Goal: Task Accomplishment & Management: Complete application form

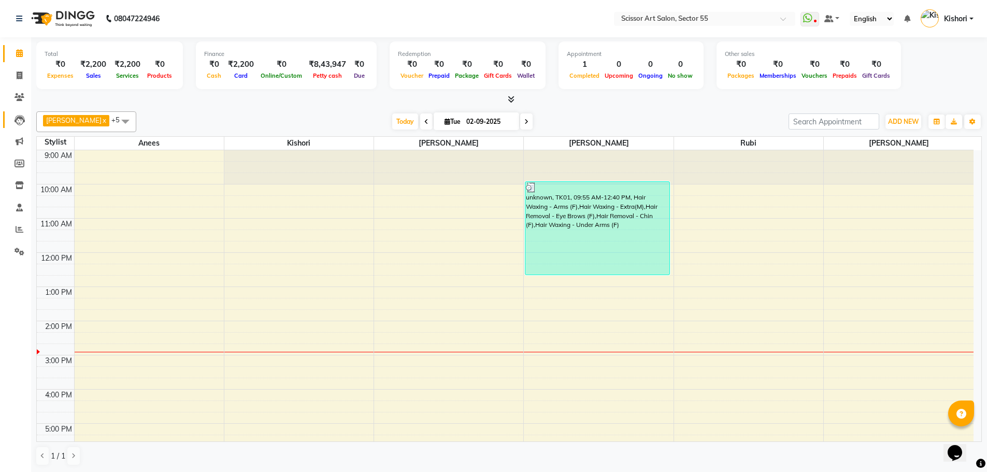
scroll to position [36, 0]
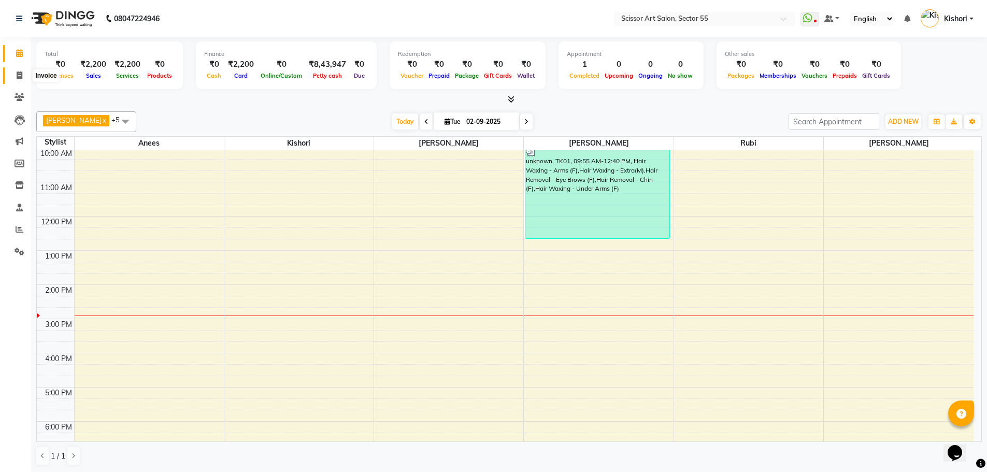
click at [18, 74] on icon at bounding box center [20, 76] width 6 height 8
select select "service"
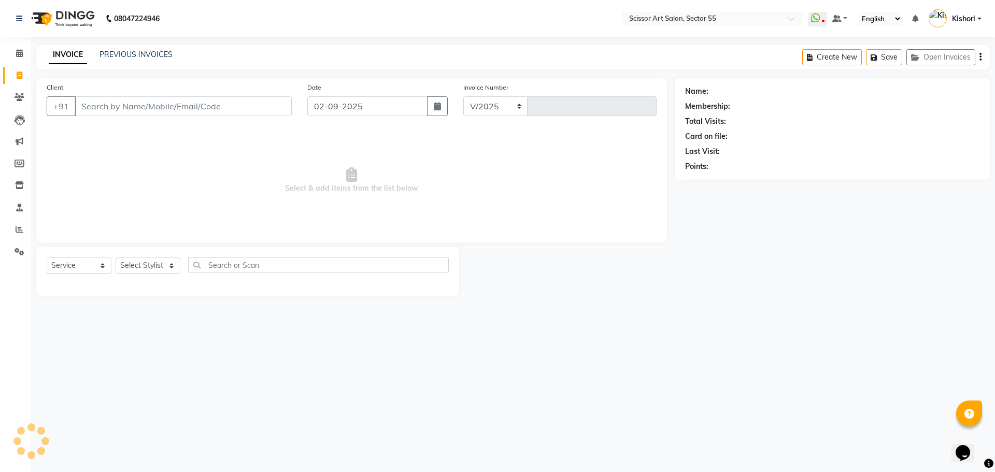
select select "4753"
type input "1268"
click at [169, 265] on select "Select Stylist [PERSON_NAME] ([DEMOGRAPHIC_DATA] hairdresser) [PERSON_NAME] [PE…" at bounding box center [170, 266] width 109 height 16
select select "29037"
click at [116, 258] on select "Select Stylist [PERSON_NAME] ([DEMOGRAPHIC_DATA] hairdresser) [PERSON_NAME] [PE…" at bounding box center [170, 266] width 109 height 16
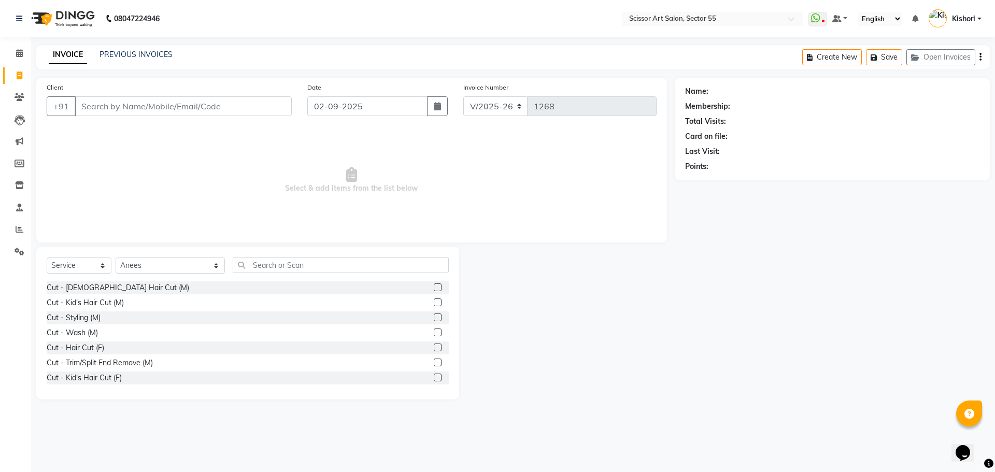
click at [434, 286] on label at bounding box center [438, 288] width 8 height 8
click at [434, 286] on input "checkbox" at bounding box center [437, 288] width 7 height 7
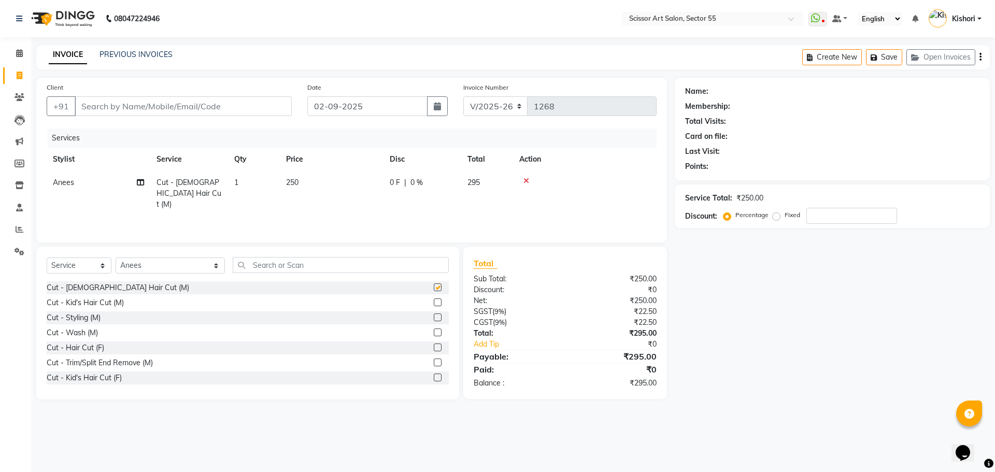
checkbox input "false"
click at [294, 264] on input "text" at bounding box center [341, 265] width 216 height 16
type input ","
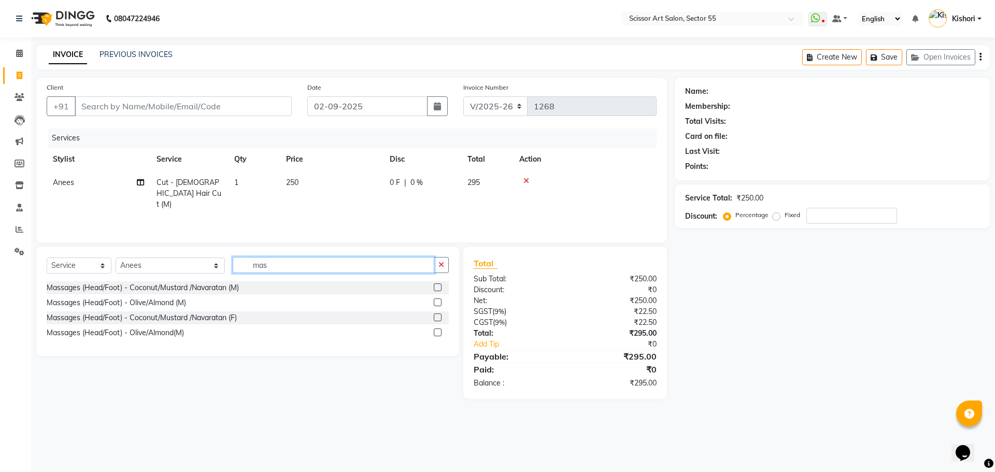
type input "mas"
click at [438, 289] on label at bounding box center [438, 288] width 8 height 8
click at [438, 289] on input "checkbox" at bounding box center [437, 288] width 7 height 7
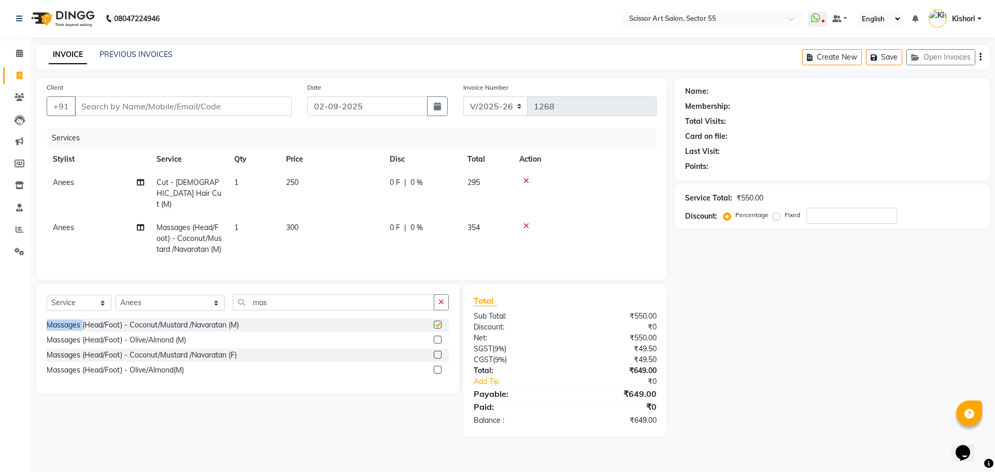
click at [438, 289] on div "Client +91 Date [DATE] Invoice Number V/2025 V/[PHONE_NUMBER] Services Stylist …" at bounding box center [352, 257] width 646 height 359
checkbox input "false"
click at [246, 104] on input "Client" at bounding box center [183, 106] width 217 height 20
type input "9"
type input "0"
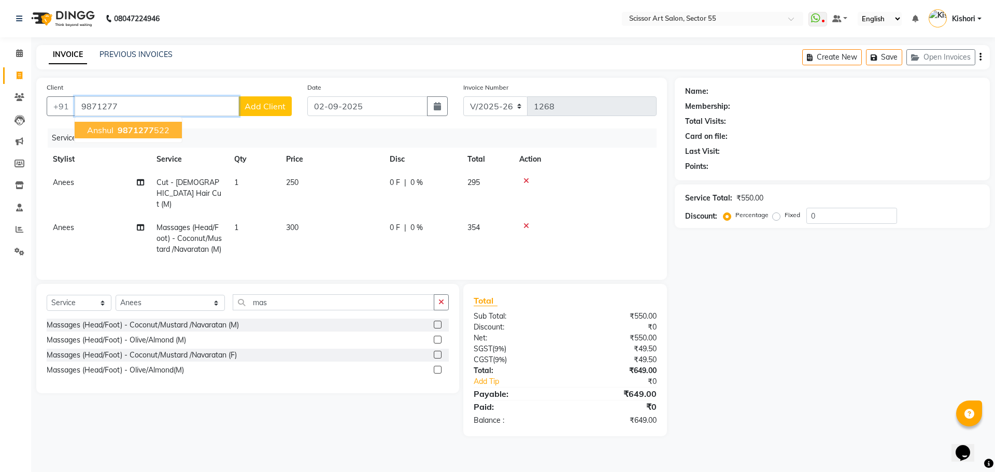
click at [152, 125] on span "9871277" at bounding box center [136, 130] width 36 height 10
type input "9871277522"
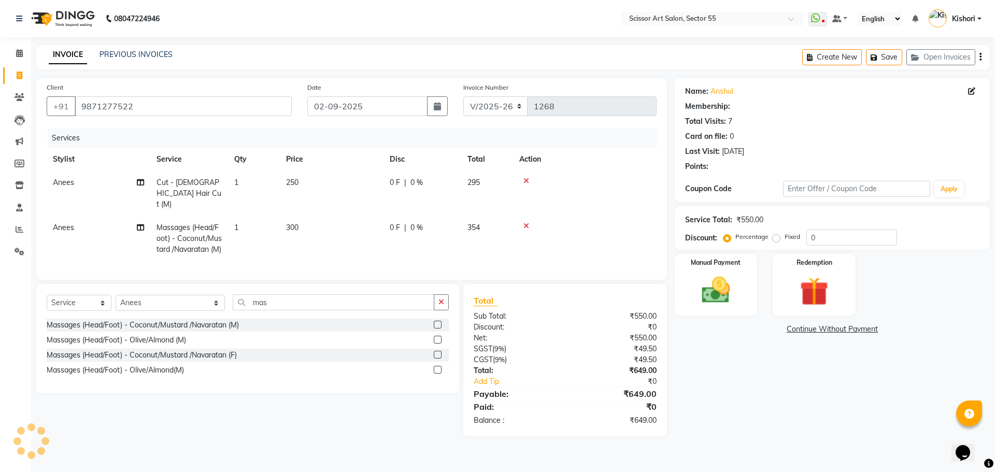
select select "1: Object"
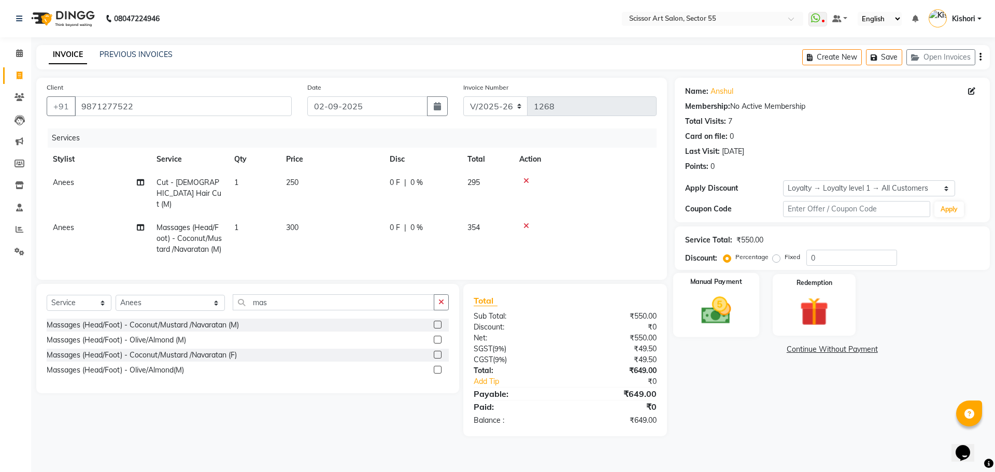
click at [692, 309] on img at bounding box center [716, 310] width 48 height 34
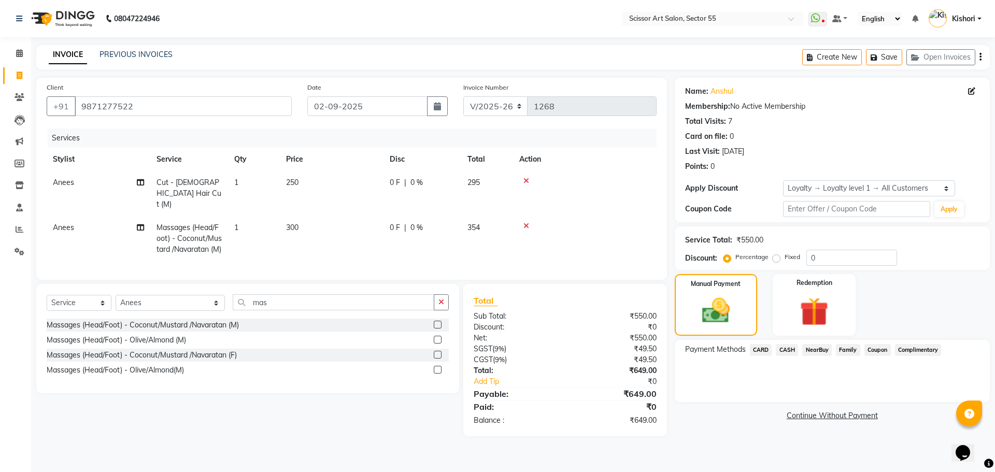
click at [762, 349] on span "CARD" at bounding box center [761, 350] width 22 height 12
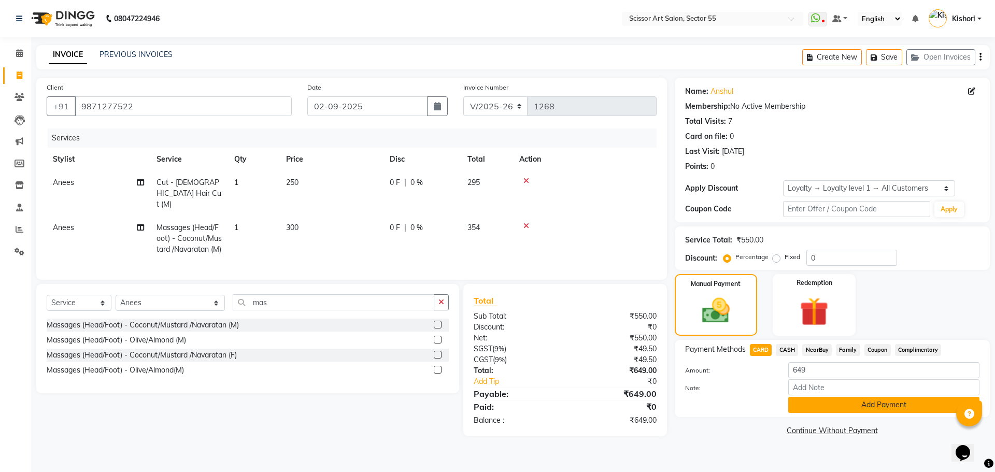
click at [807, 400] on button "Add Payment" at bounding box center [883, 405] width 191 height 16
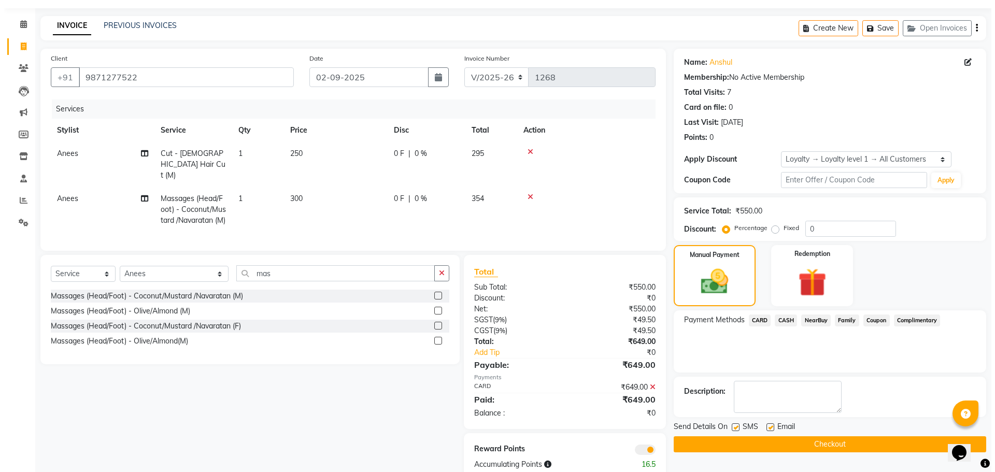
scroll to position [61, 0]
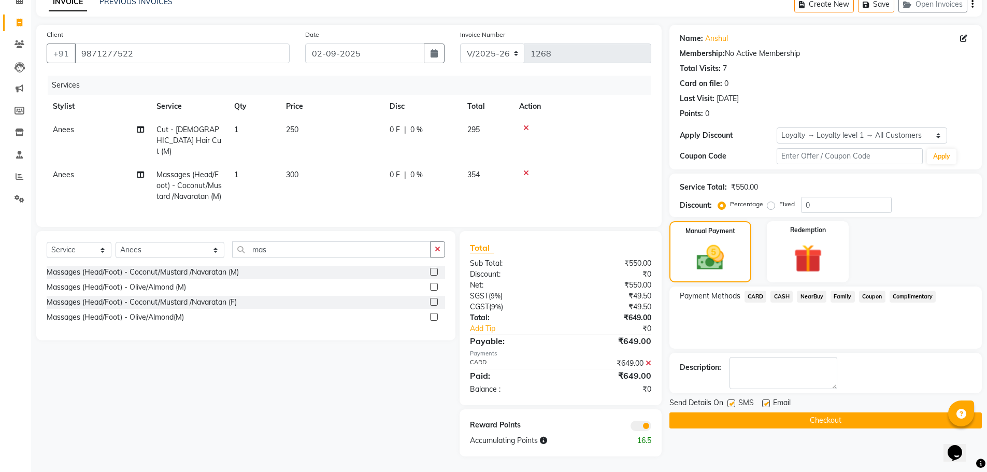
click at [639, 427] on span at bounding box center [641, 426] width 21 height 10
click at [652, 428] on input "checkbox" at bounding box center [652, 428] width 0 height 0
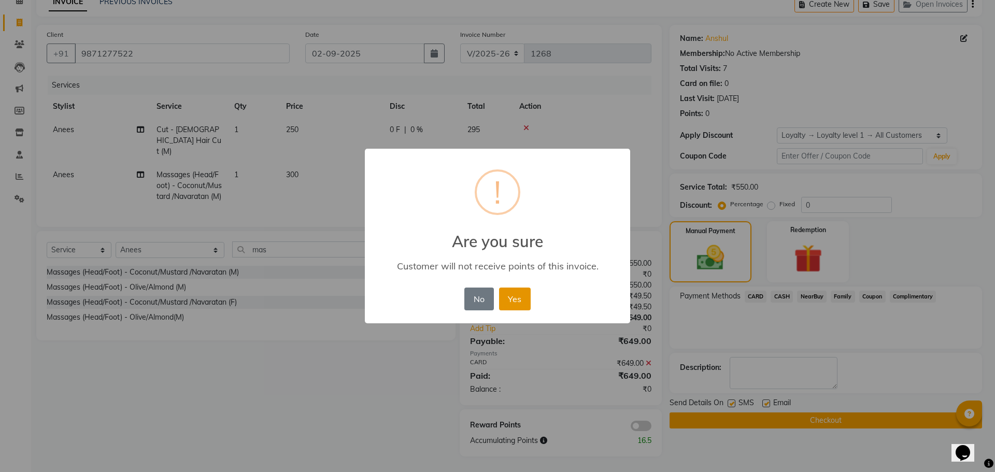
click at [512, 302] on button "Yes" at bounding box center [515, 299] width 32 height 23
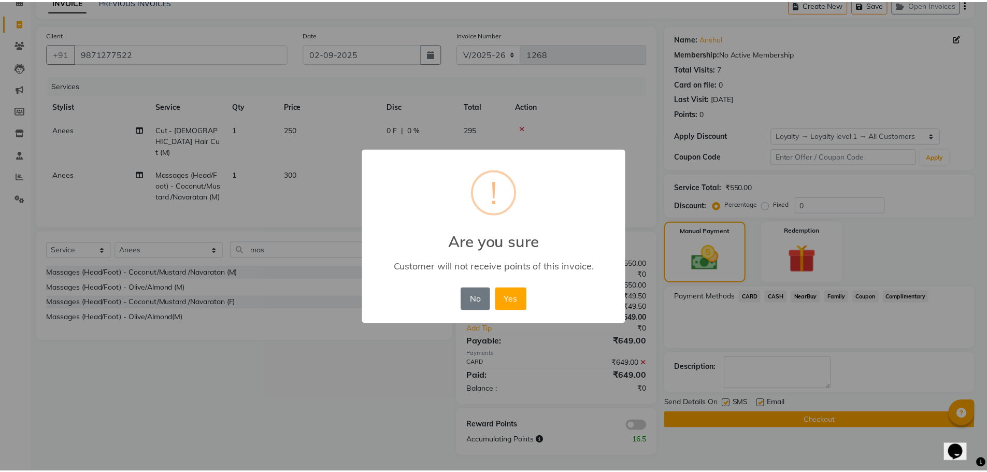
scroll to position [46, 0]
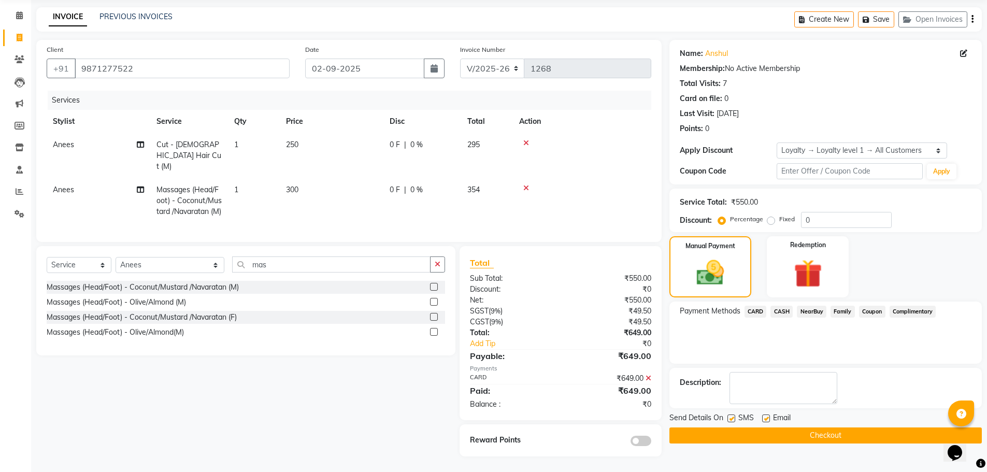
click at [796, 428] on button "Checkout" at bounding box center [826, 436] width 313 height 16
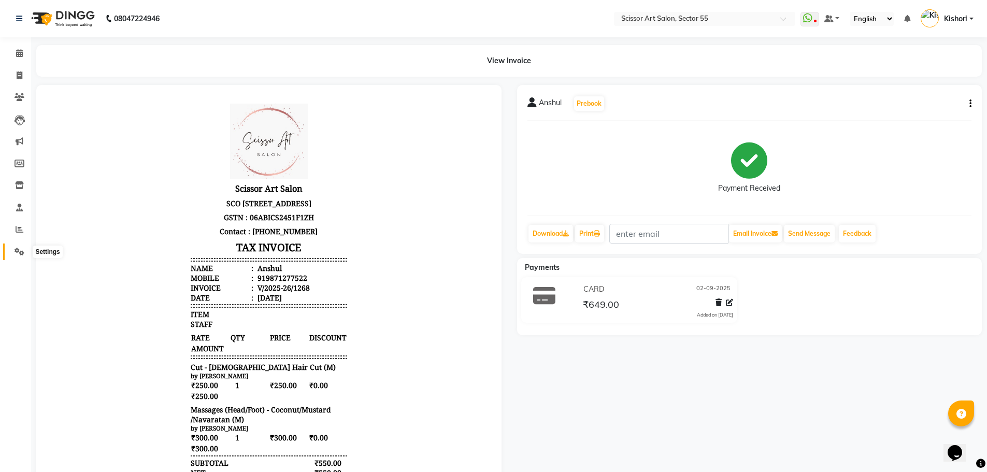
click at [21, 249] on icon at bounding box center [20, 252] width 10 height 8
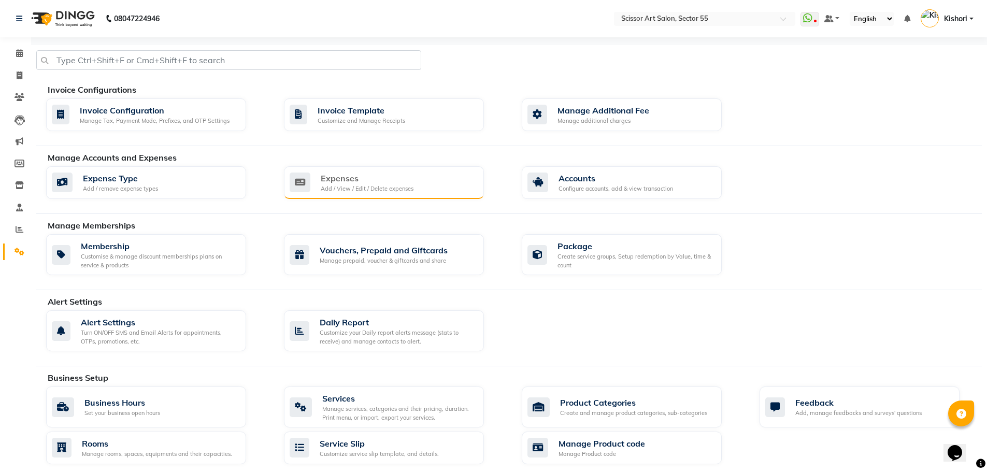
click at [400, 175] on div "Expenses" at bounding box center [367, 178] width 93 height 12
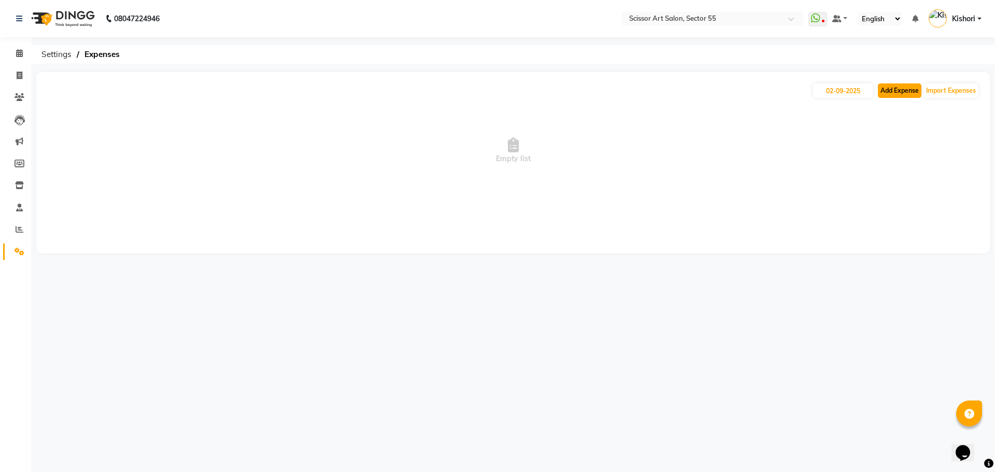
click at [909, 91] on button "Add Expense" at bounding box center [900, 90] width 44 height 15
select select "1"
select select "3597"
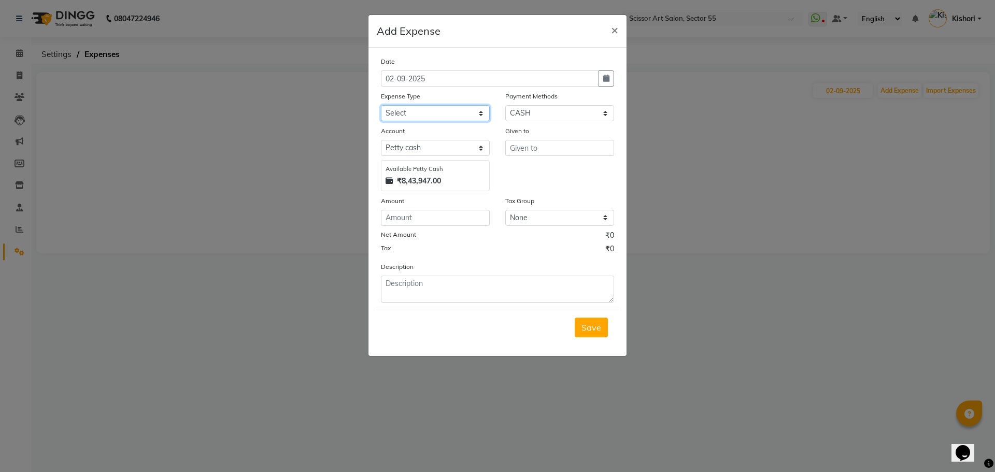
click at [477, 114] on select "Select Advance Salary Bank charges Car maintenance Cash transfer to bank Cash t…" at bounding box center [435, 113] width 109 height 16
select select "22481"
click at [381, 105] on select "Select Advance Salary Bank charges Car maintenance Cash transfer to bank Cash t…" at bounding box center [435, 113] width 109 height 16
click at [449, 221] on input "number" at bounding box center [435, 218] width 109 height 16
type input "500"
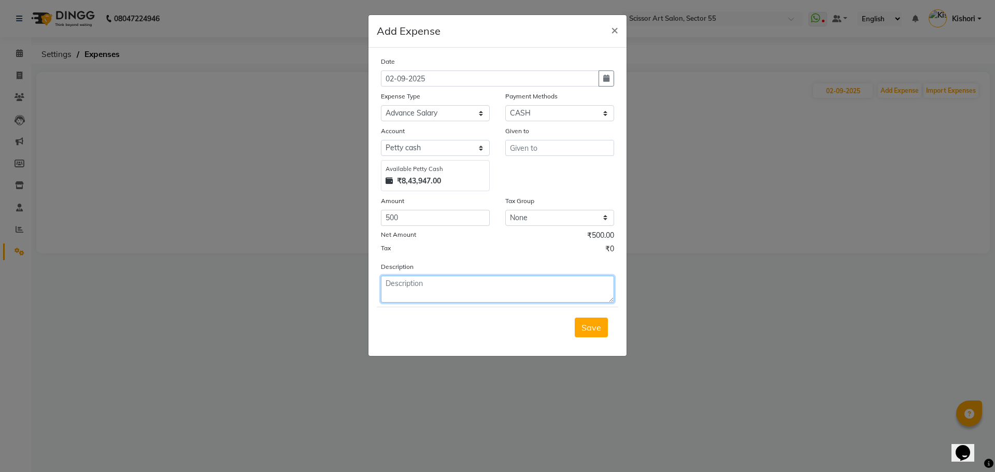
click at [508, 296] on textarea at bounding box center [497, 289] width 233 height 27
type textarea "vinay advance"
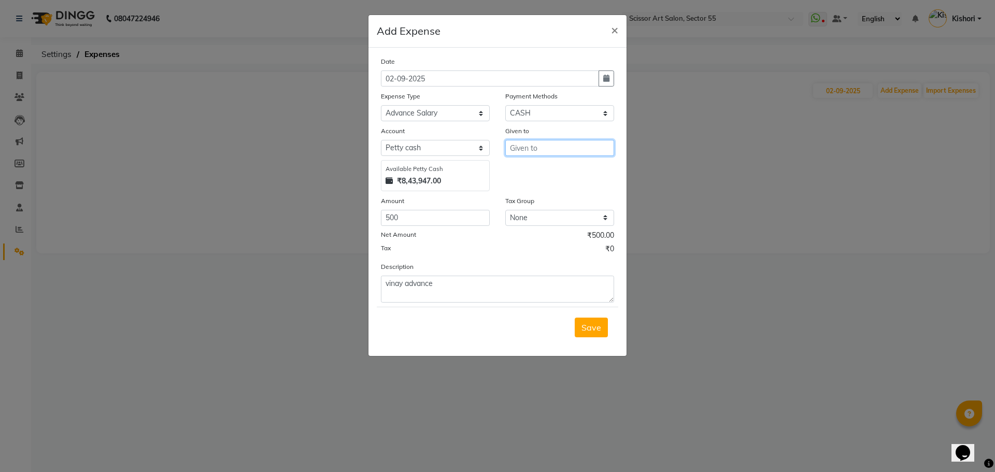
click at [590, 147] on input "text" at bounding box center [559, 148] width 109 height 16
type input "v"
click at [569, 164] on button "B anty" at bounding box center [547, 170] width 82 height 17
type input "[PERSON_NAME]"
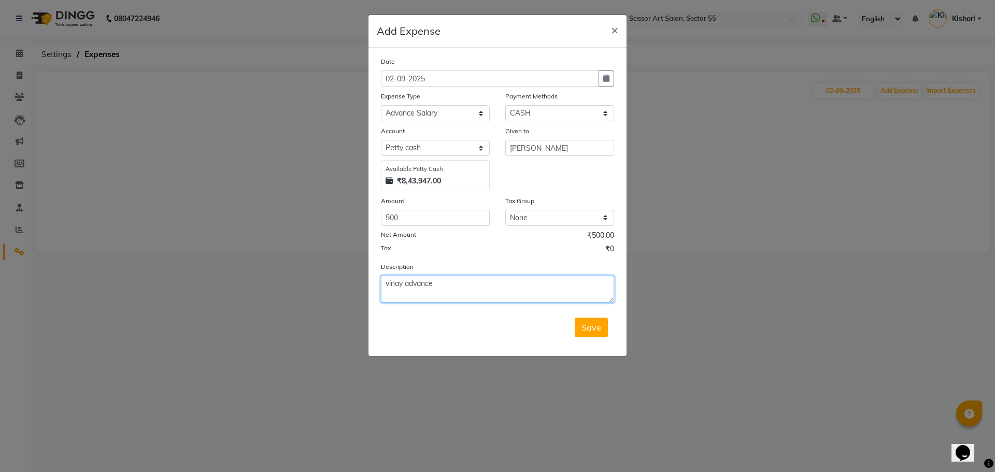
click at [404, 283] on textarea "vinay advance" at bounding box center [497, 289] width 233 height 27
type textarea "[PERSON_NAME] advance"
click at [604, 326] on button "Save" at bounding box center [591, 328] width 33 height 20
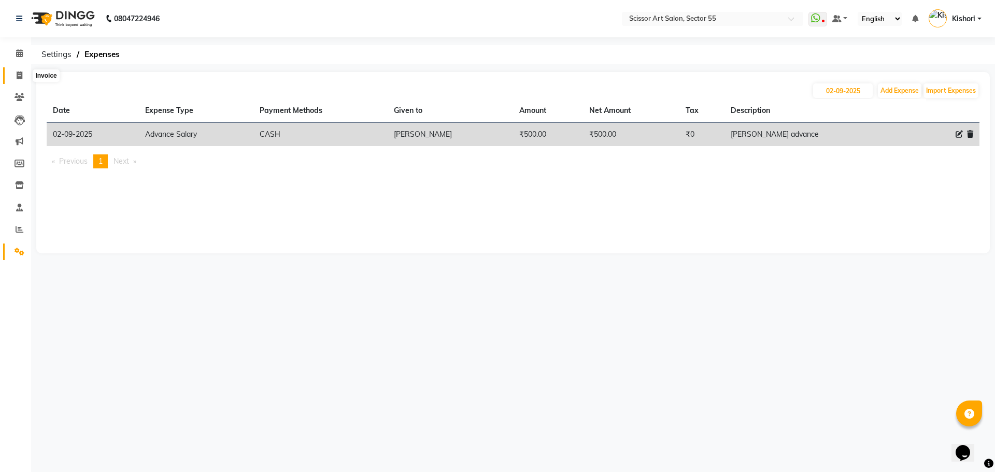
click at [24, 77] on span at bounding box center [19, 76] width 18 height 12
select select "service"
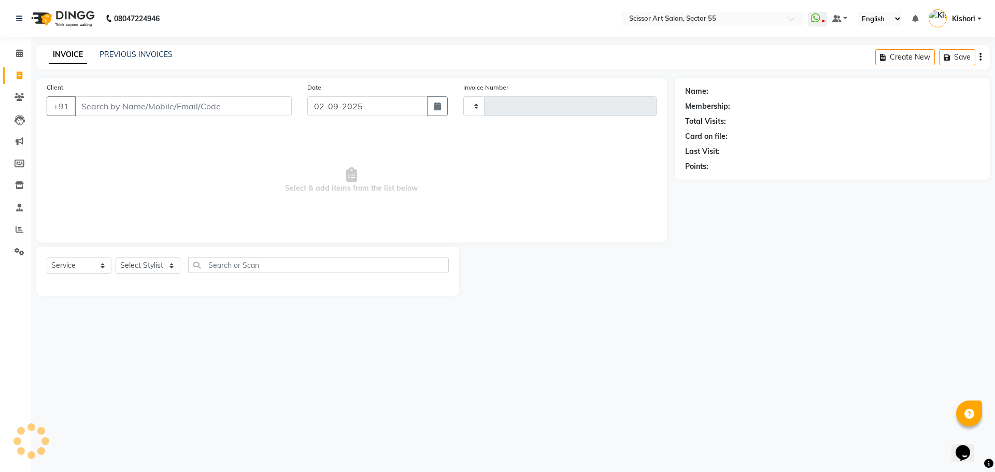
type input "1269"
select select "4753"
click at [26, 51] on span at bounding box center [19, 54] width 18 height 12
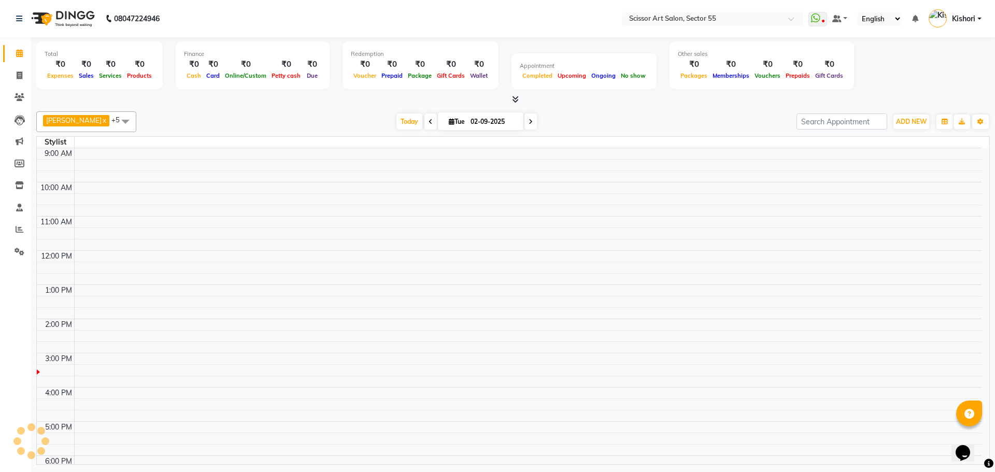
click at [20, 53] on icon at bounding box center [19, 53] width 7 height 8
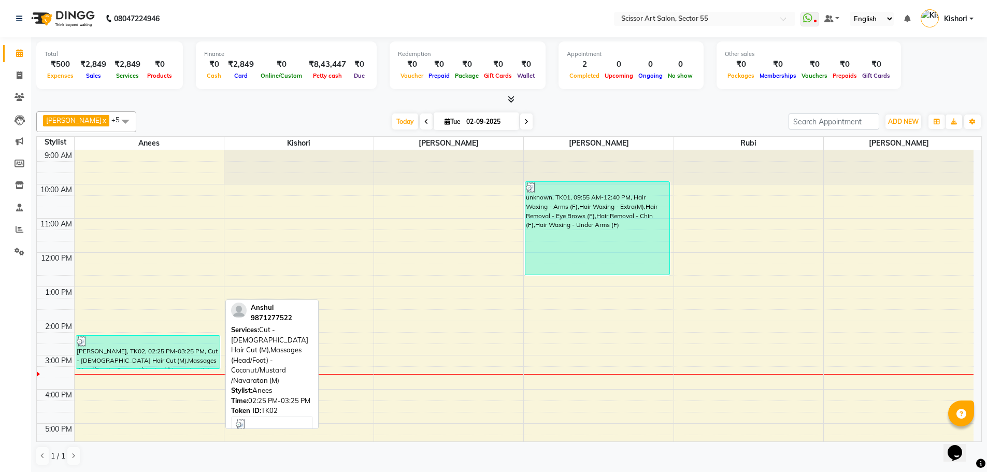
click at [184, 342] on div at bounding box center [148, 341] width 143 height 10
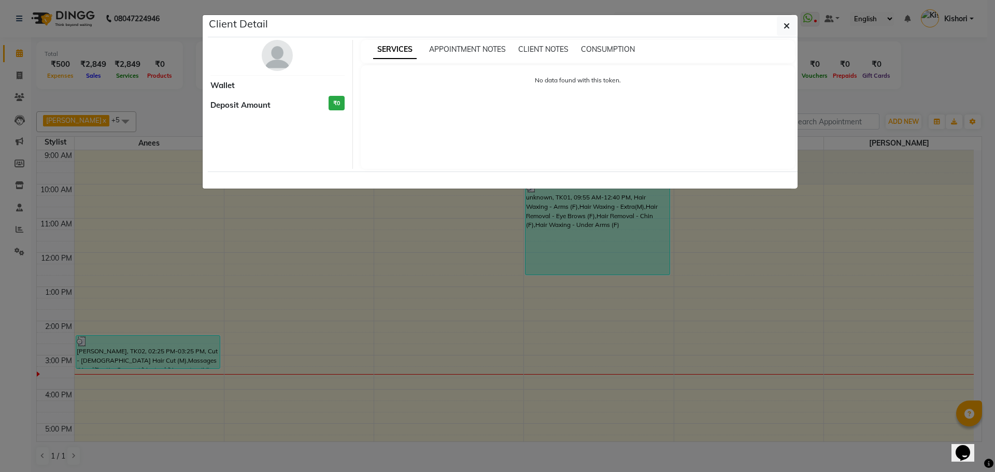
select select "3"
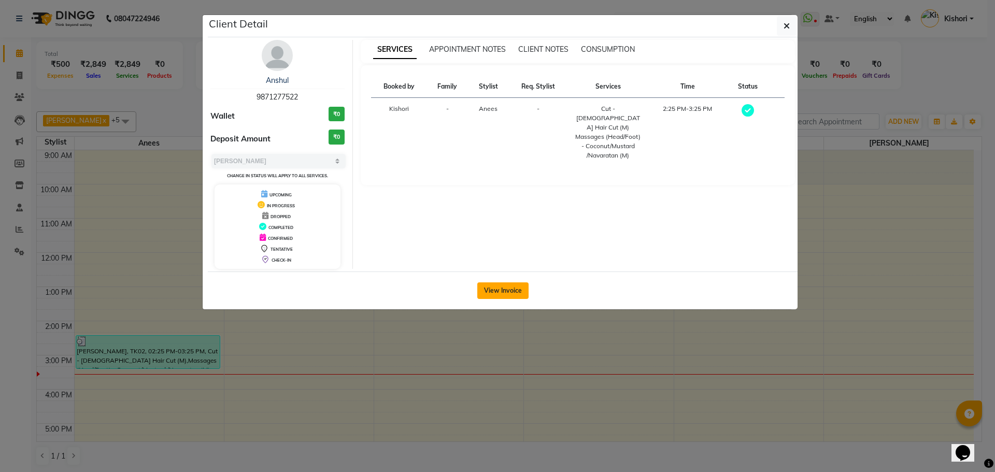
click at [485, 286] on button "View Invoice" at bounding box center [502, 290] width 51 height 17
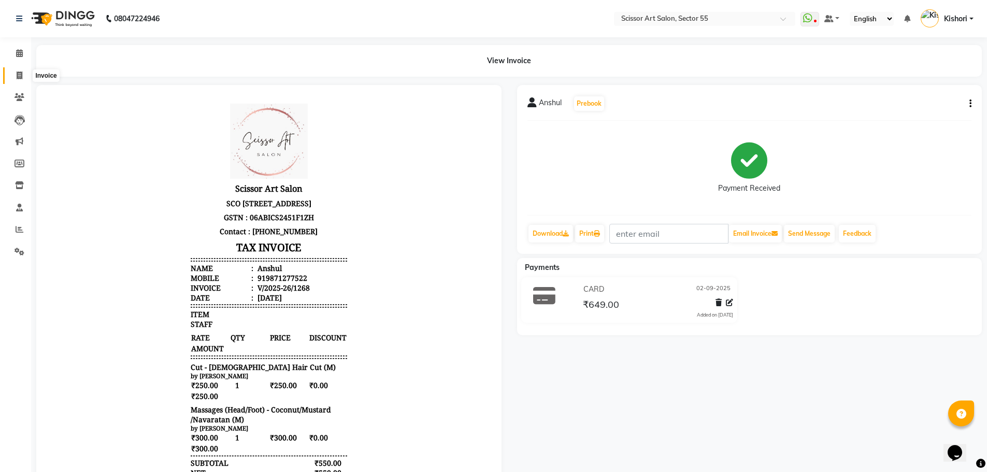
click at [21, 78] on icon at bounding box center [20, 76] width 6 height 8
select select "service"
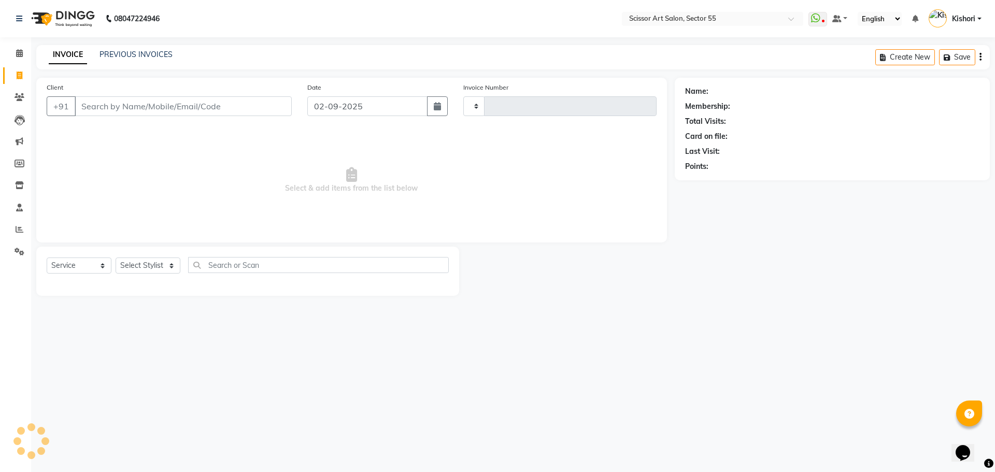
type input "1269"
select select "4753"
